Goal: Task Accomplishment & Management: Use online tool/utility

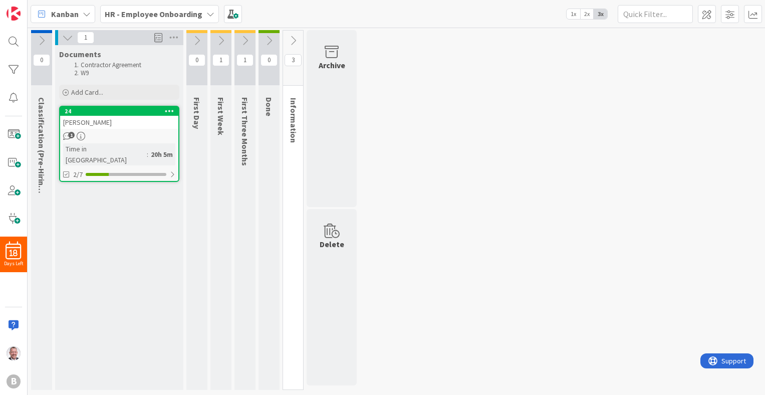
click at [66, 38] on icon at bounding box center [67, 37] width 11 height 11
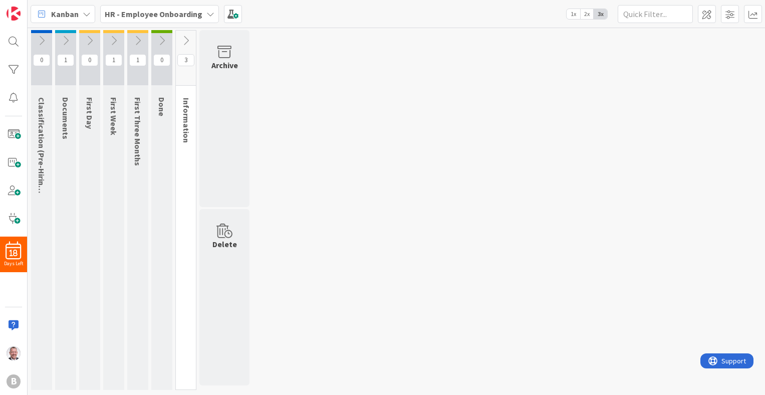
click at [66, 38] on icon at bounding box center [65, 40] width 11 height 11
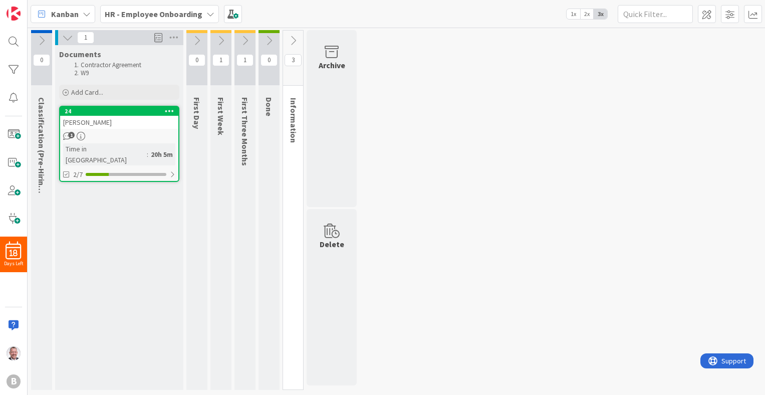
click at [109, 127] on div "[PERSON_NAME]" at bounding box center [119, 122] width 118 height 13
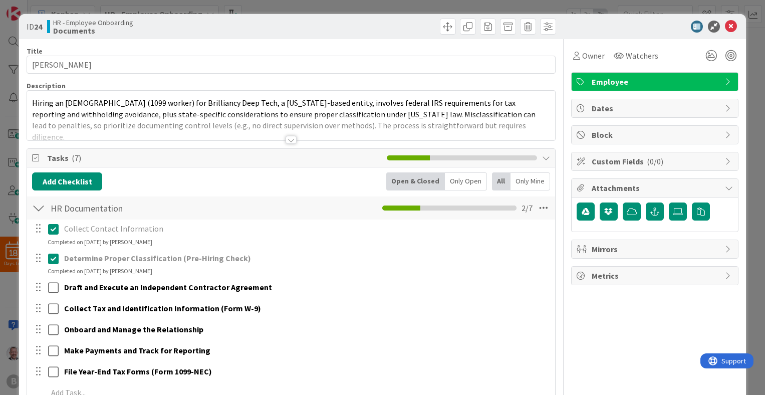
click at [109, 129] on div at bounding box center [291, 128] width 528 height 26
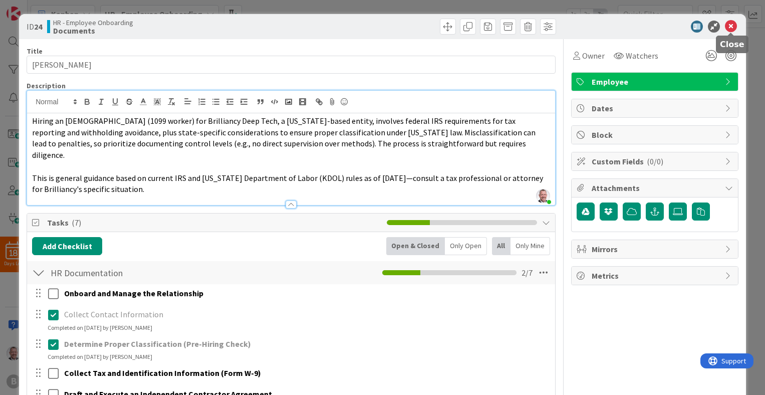
click at [470, 25] on icon at bounding box center [731, 27] width 12 height 12
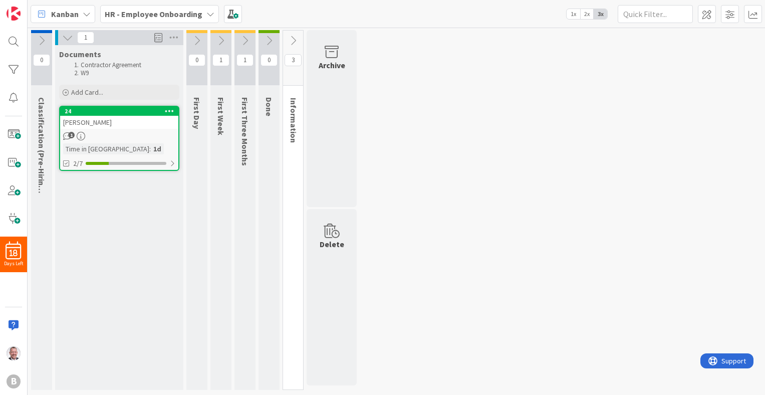
click at [454, 110] on div "0 Classification (Pre-Hiring Check) 1 Documents Contractor Agreement W9 Add Car…" at bounding box center [396, 212] width 733 height 365
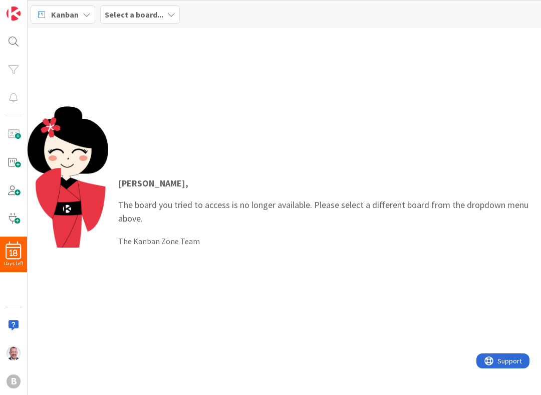
click at [244, 161] on div "Steve , The board you tried to access is no longer available. Please select a d…" at bounding box center [285, 211] width 514 height 210
click at [135, 16] on b "Select a board..." at bounding box center [134, 15] width 59 height 10
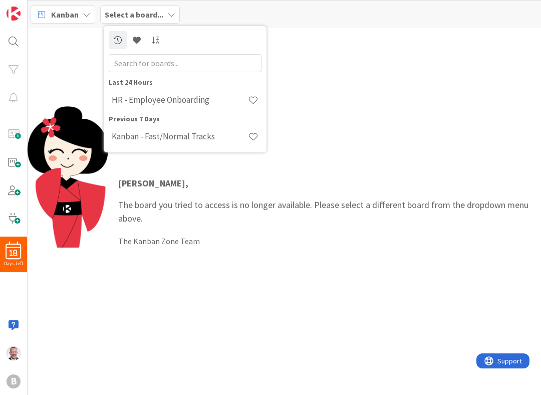
click at [135, 16] on b "Select a board..." at bounding box center [134, 15] width 59 height 10
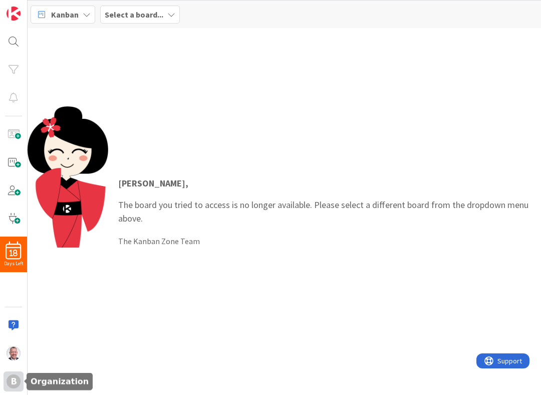
click at [14, 380] on div "B" at bounding box center [14, 381] width 14 height 14
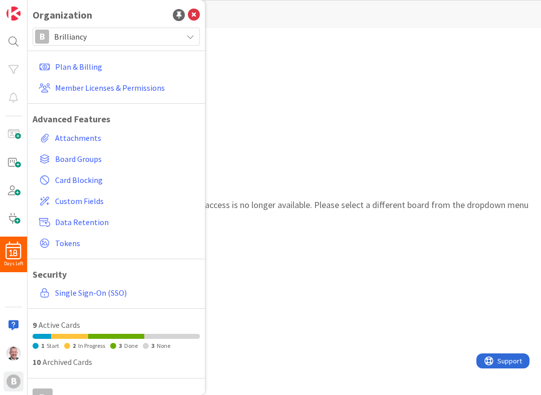
click at [89, 38] on span "Brilliancy" at bounding box center [115, 37] width 123 height 14
click at [231, 76] on div "Steve , The board you tried to access is no longer available. Please select a d…" at bounding box center [285, 211] width 514 height 367
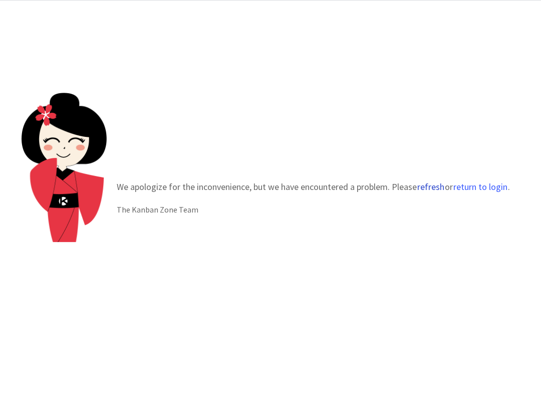
click at [436, 186] on button "refresh" at bounding box center [431, 187] width 28 height 10
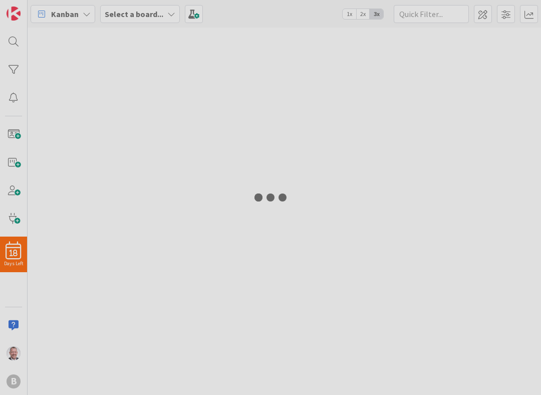
click at [496, 191] on div at bounding box center [270, 197] width 541 height 395
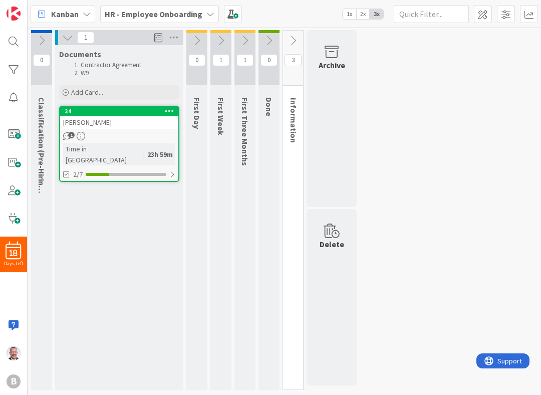
click at [77, 14] on span "Kanban" at bounding box center [65, 14] width 28 height 12
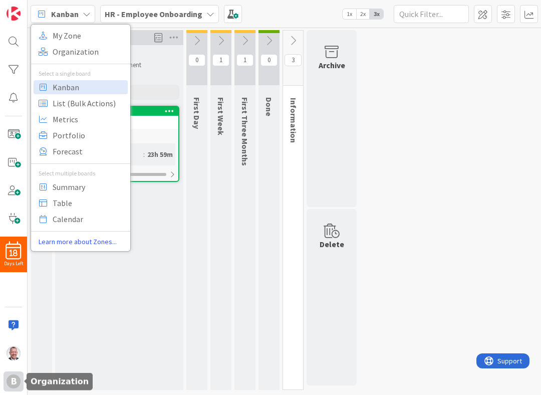
click at [16, 377] on div "B" at bounding box center [14, 381] width 14 height 14
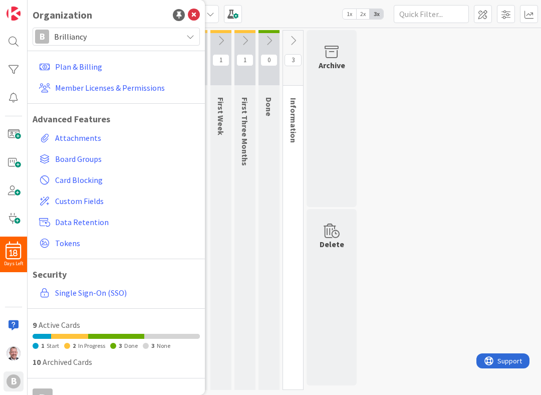
click at [73, 41] on span "Brilliancy" at bounding box center [115, 37] width 123 height 14
